Goal: Navigation & Orientation: Find specific page/section

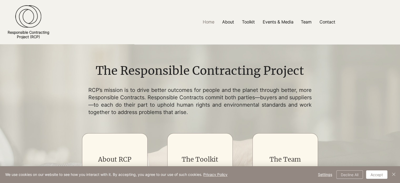
click at [341, 175] on button "Decline All" at bounding box center [349, 174] width 27 height 8
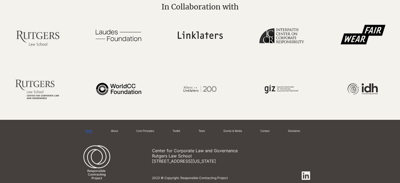
scroll to position [1106, 0]
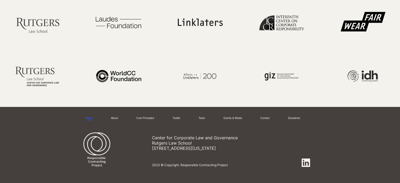
click at [302, 165] on icon at bounding box center [306, 162] width 8 height 8
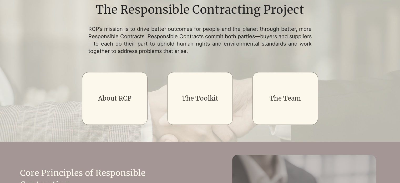
scroll to position [0, 0]
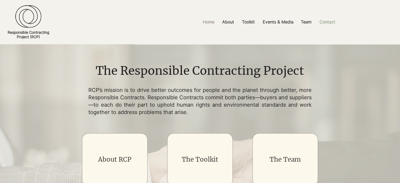
click at [326, 22] on p "Contact" at bounding box center [327, 22] width 21 height 12
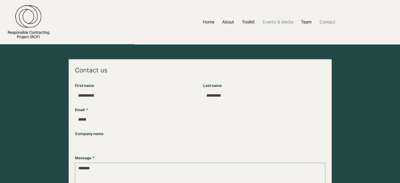
click at [268, 22] on p "Events & Media" at bounding box center [278, 22] width 36 height 12
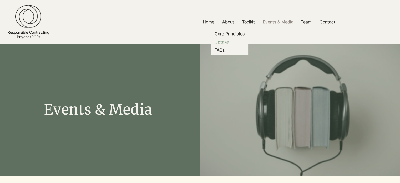
click at [223, 41] on p "Uptake" at bounding box center [221, 42] width 18 height 8
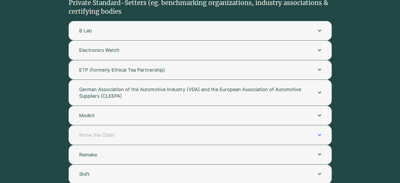
scroll to position [1071, 0]
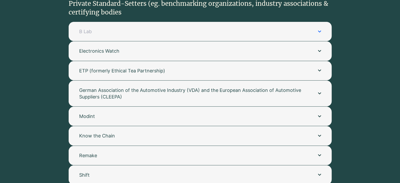
click at [219, 27] on button "B Lab" at bounding box center [200, 31] width 263 height 19
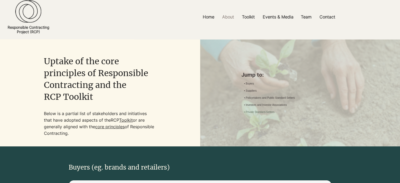
scroll to position [0, 0]
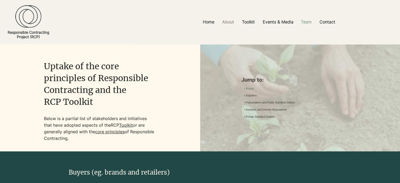
click at [307, 22] on p "Team" at bounding box center [306, 22] width 16 height 12
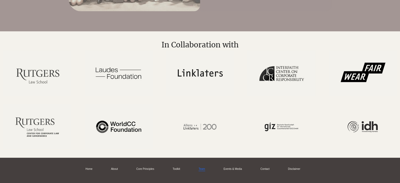
scroll to position [1345, 0]
